Goal: Complete application form

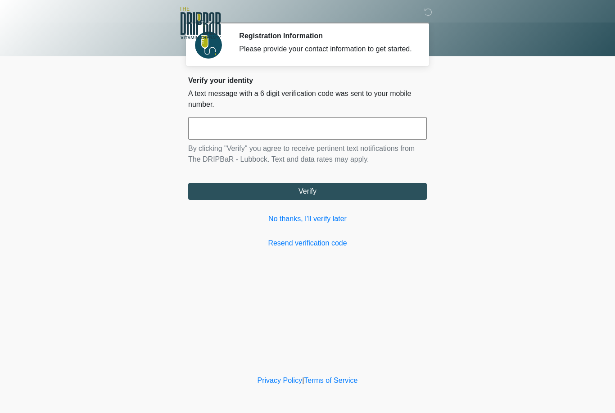
click at [218, 140] on input "text" at bounding box center [307, 128] width 239 height 23
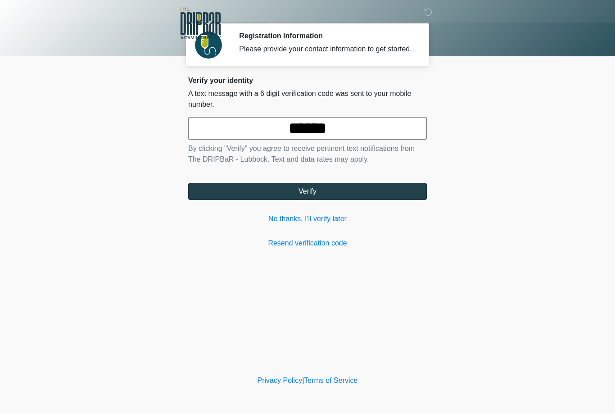
type input "******"
click at [310, 200] on button "Verify" at bounding box center [307, 191] width 239 height 17
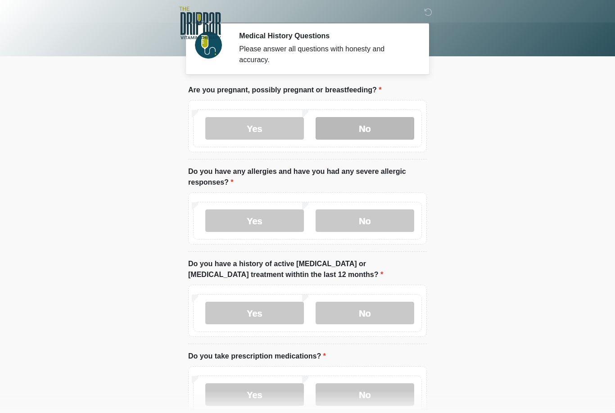
click at [369, 129] on label "No" at bounding box center [365, 128] width 99 height 23
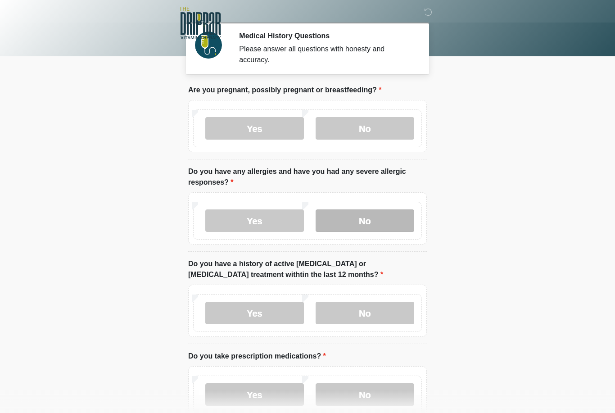
click at [371, 217] on label "No" at bounding box center [365, 220] width 99 height 23
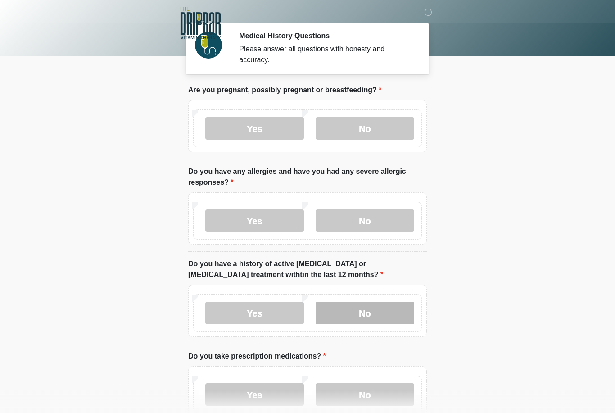
click at [374, 310] on label "No" at bounding box center [365, 313] width 99 height 23
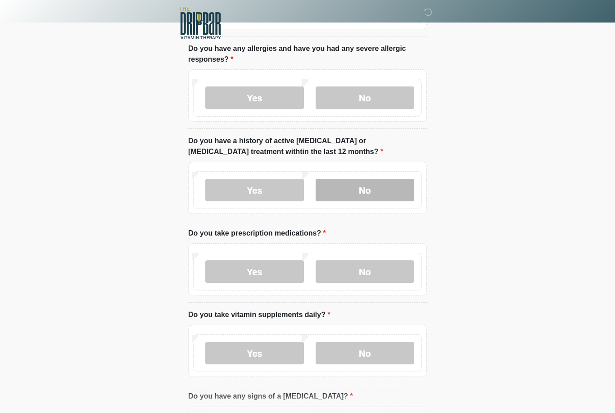
scroll to position [123, 0]
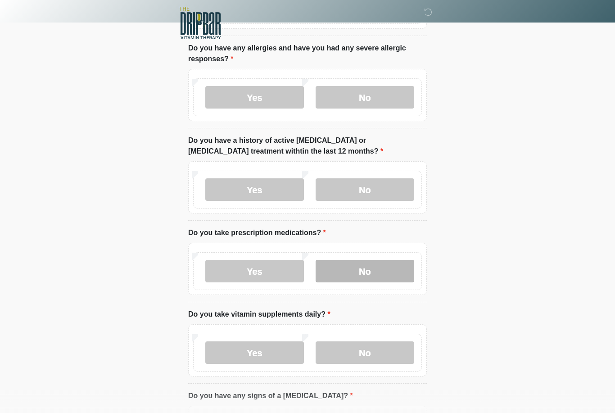
click at [372, 267] on label "No" at bounding box center [365, 271] width 99 height 23
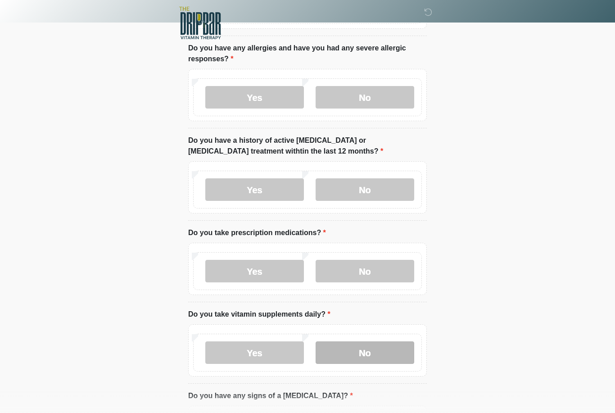
click at [369, 357] on label "No" at bounding box center [365, 352] width 99 height 23
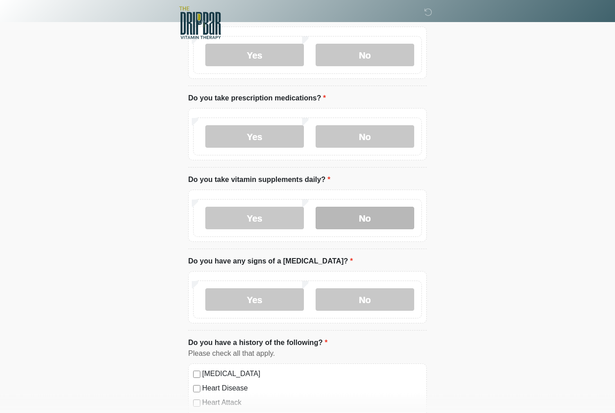
scroll to position [264, 0]
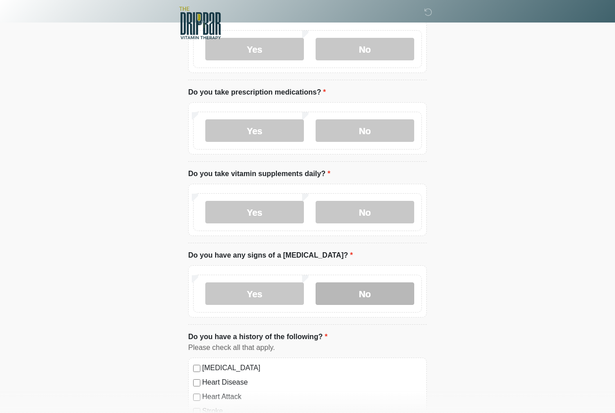
click at [363, 297] on label "No" at bounding box center [365, 293] width 99 height 23
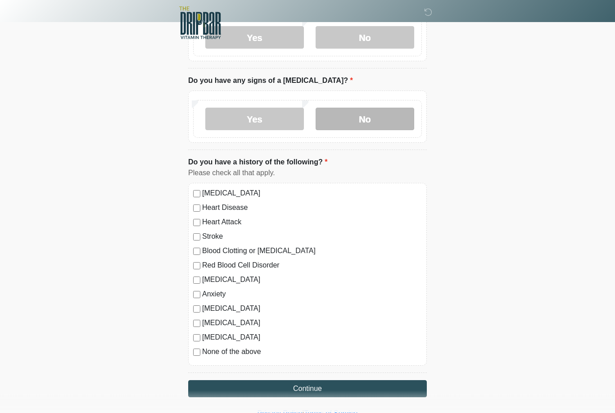
scroll to position [441, 0]
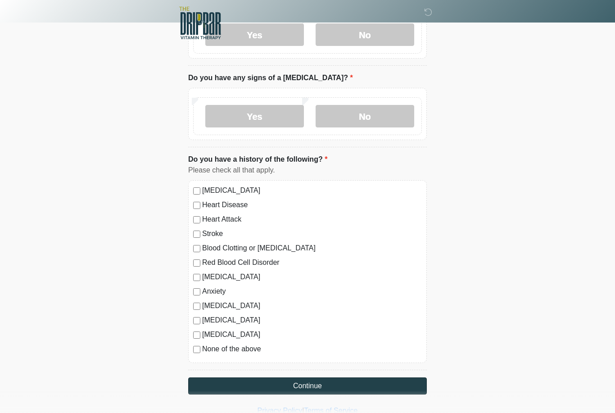
click at [279, 388] on button "Continue" at bounding box center [307, 385] width 239 height 17
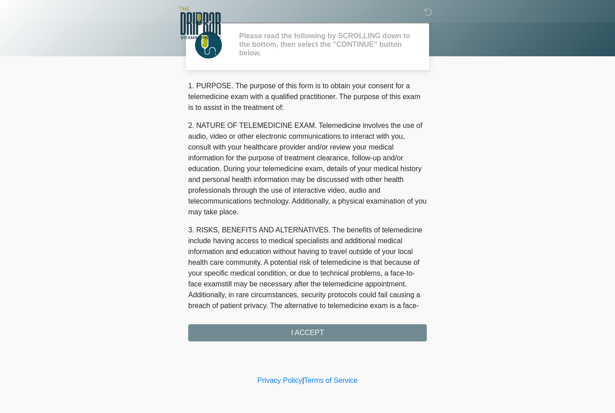
scroll to position [0, 0]
click at [309, 328] on div "1. PURPOSE. The purpose of this form is to obtain your consent for a telemedici…" at bounding box center [307, 211] width 239 height 261
click at [314, 331] on div "1. PURPOSE. The purpose of this form is to obtain your consent for a telemedici…" at bounding box center [307, 211] width 239 height 261
click at [302, 338] on div "1. PURPOSE. The purpose of this form is to obtain your consent for a telemedici…" at bounding box center [307, 211] width 239 height 261
click at [301, 336] on div "1. PURPOSE. The purpose of this form is to obtain your consent for a telemedici…" at bounding box center [307, 211] width 239 height 261
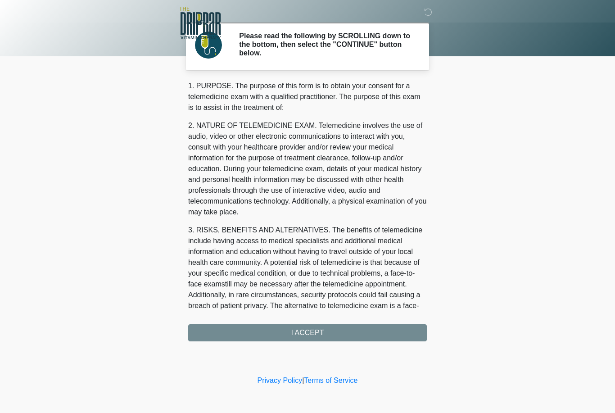
click at [299, 332] on div "1. PURPOSE. The purpose of this form is to obtain your consent for a telemedici…" at bounding box center [307, 211] width 239 height 261
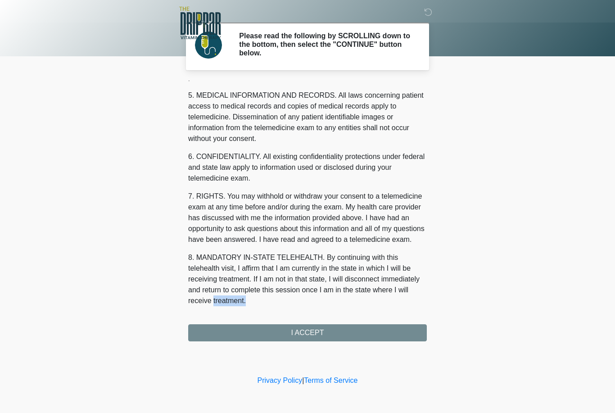
scroll to position [290, 0]
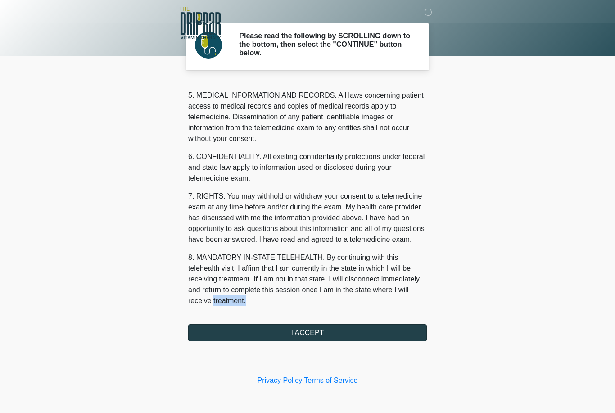
click at [316, 334] on button "I ACCEPT" at bounding box center [307, 332] width 239 height 17
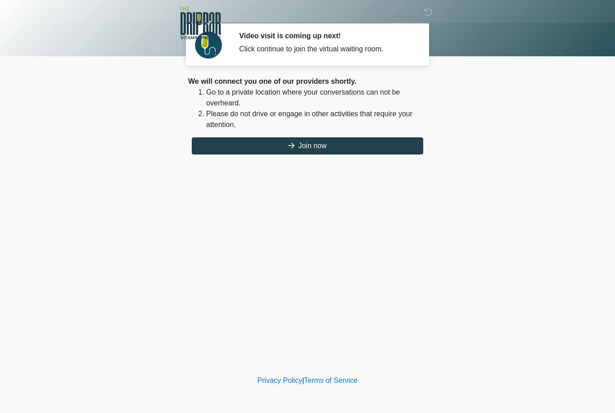
click at [366, 145] on button "Join now" at bounding box center [308, 145] width 232 height 17
